Goal: Find specific page/section: Find specific page/section

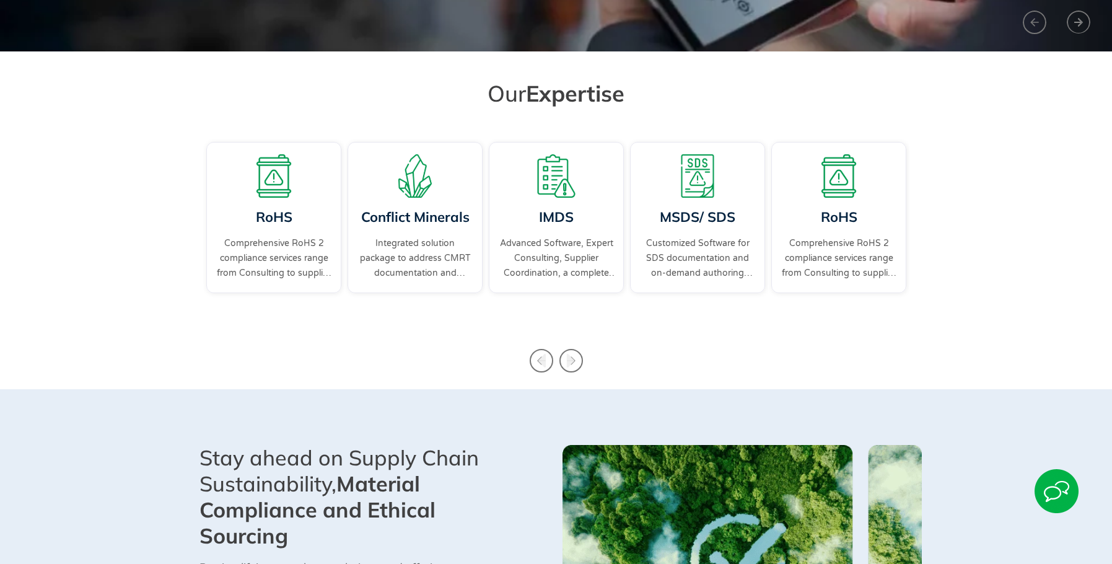
scroll to position [372, 0]
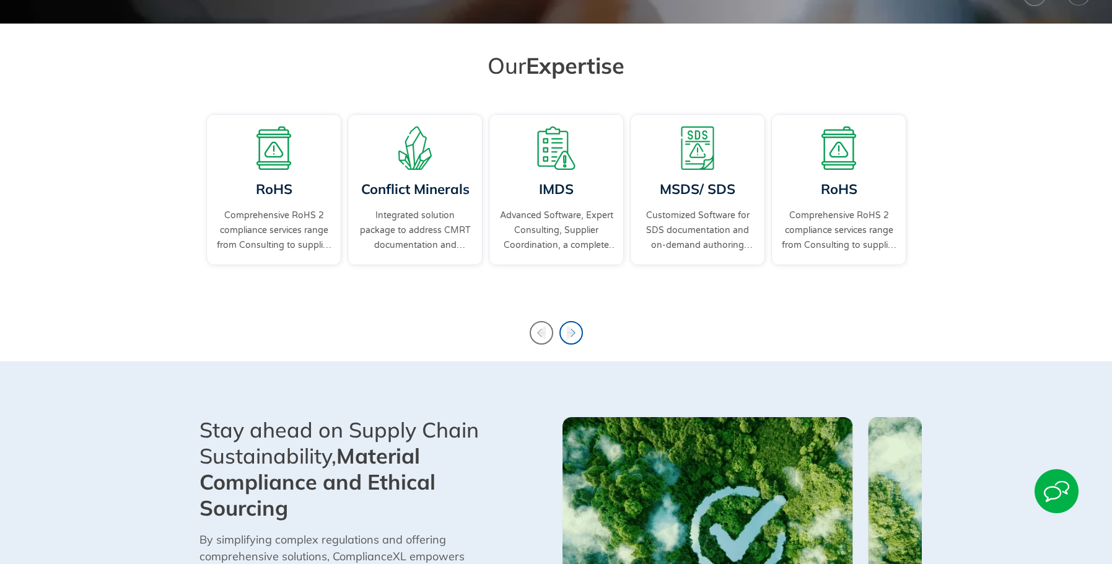
click at [565, 336] on icon "Next slide" at bounding box center [572, 333] width 24 height 24
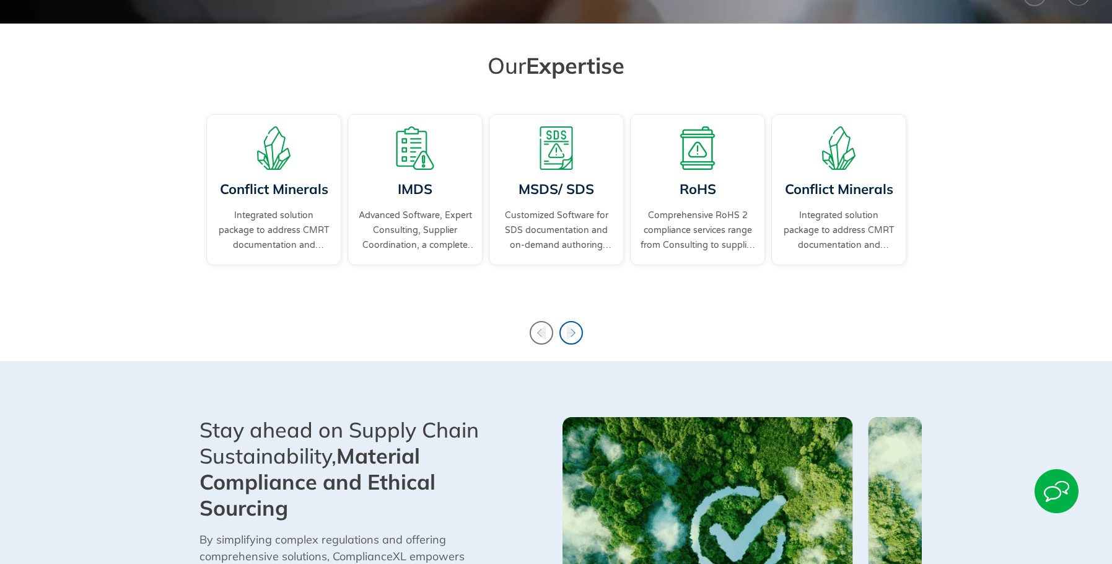
click at [569, 333] on icon "Next slide" at bounding box center [570, 333] width 8 height 14
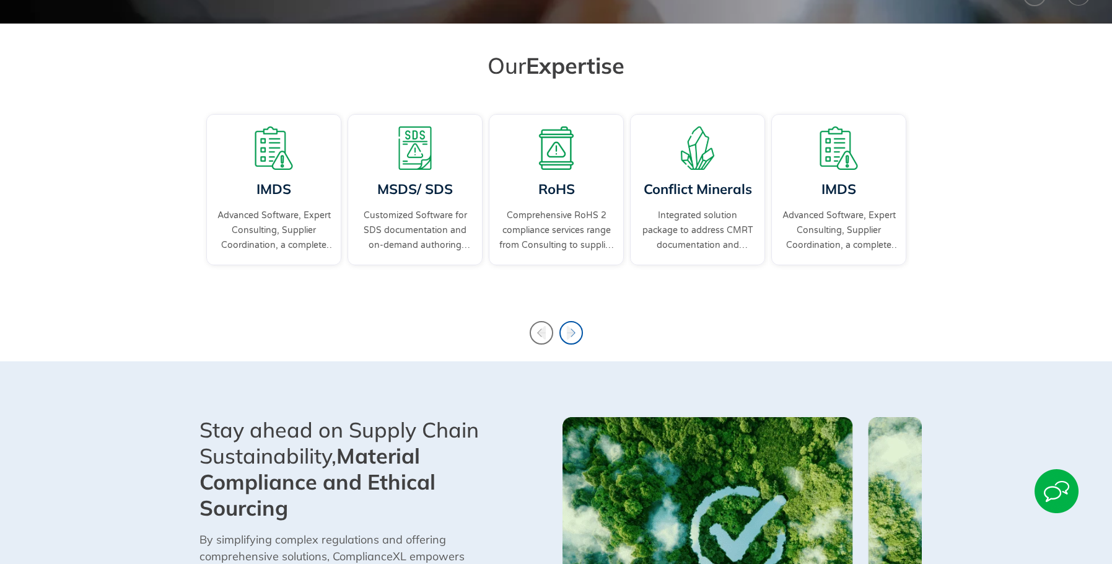
click at [573, 330] on icon "Next slide" at bounding box center [572, 333] width 24 height 24
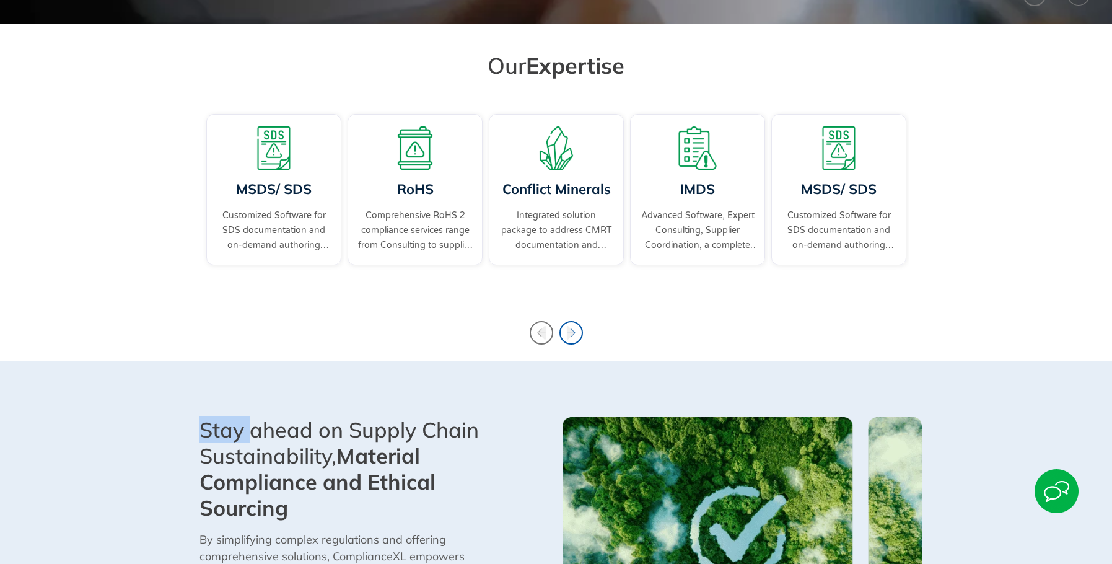
click at [574, 329] on icon "Next slide" at bounding box center [572, 333] width 24 height 24
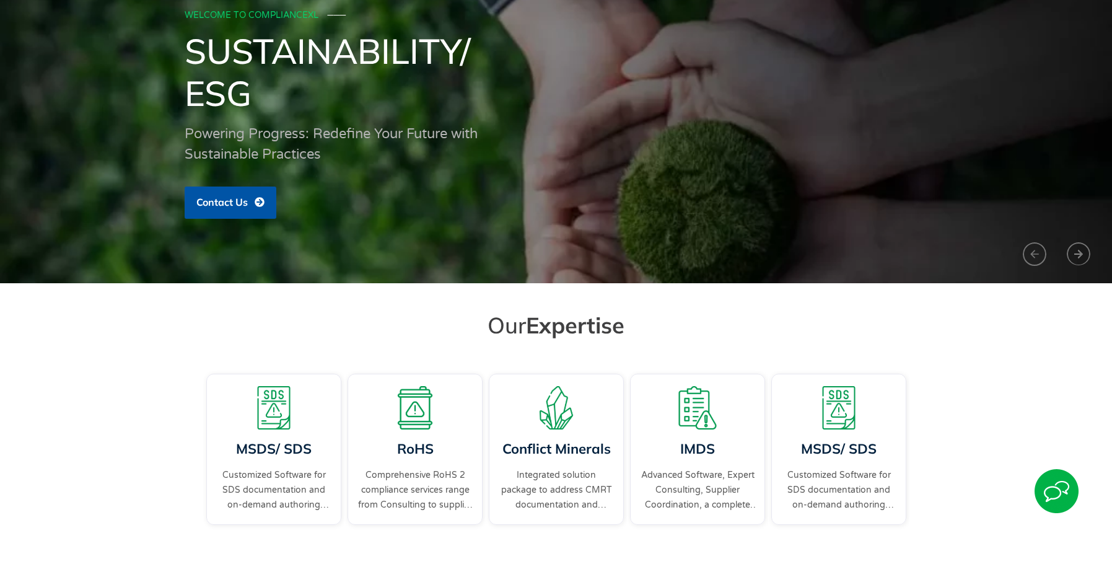
scroll to position [0, 0]
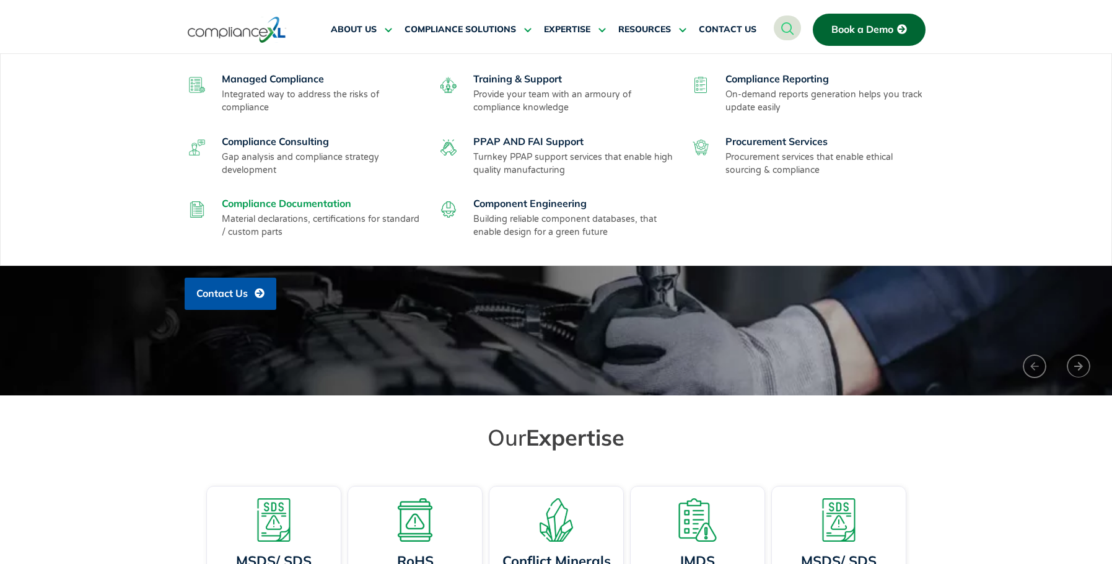
click at [310, 204] on link "Compliance Documentation" at bounding box center [287, 203] width 130 height 12
